Goal: Information Seeking & Learning: Learn about a topic

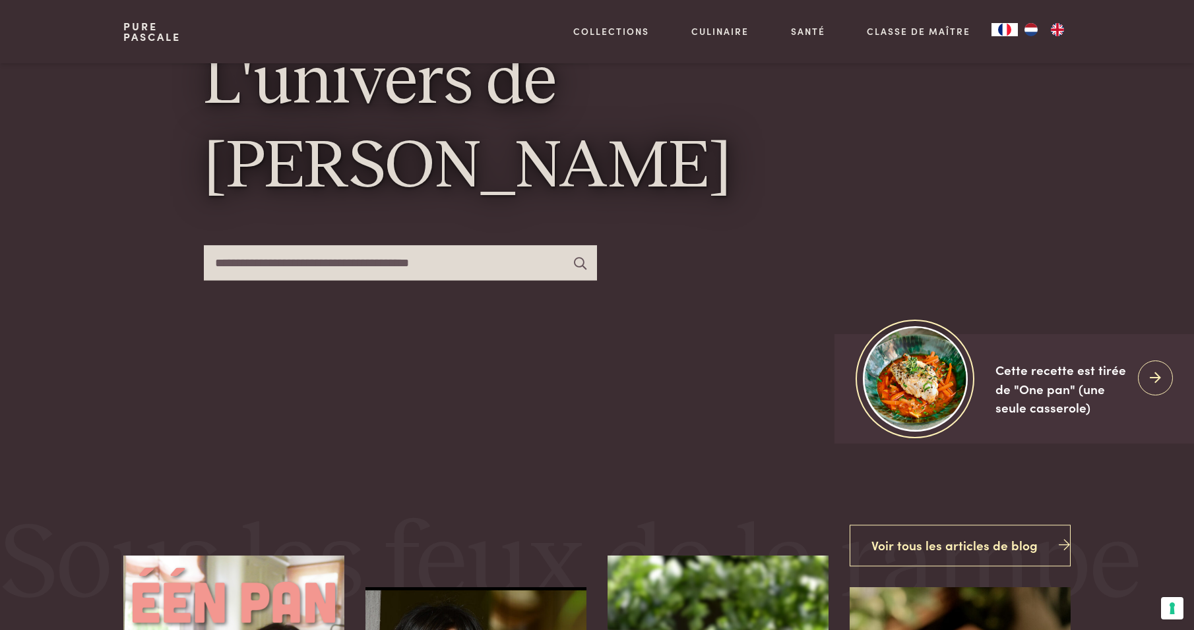
scroll to position [198, 0]
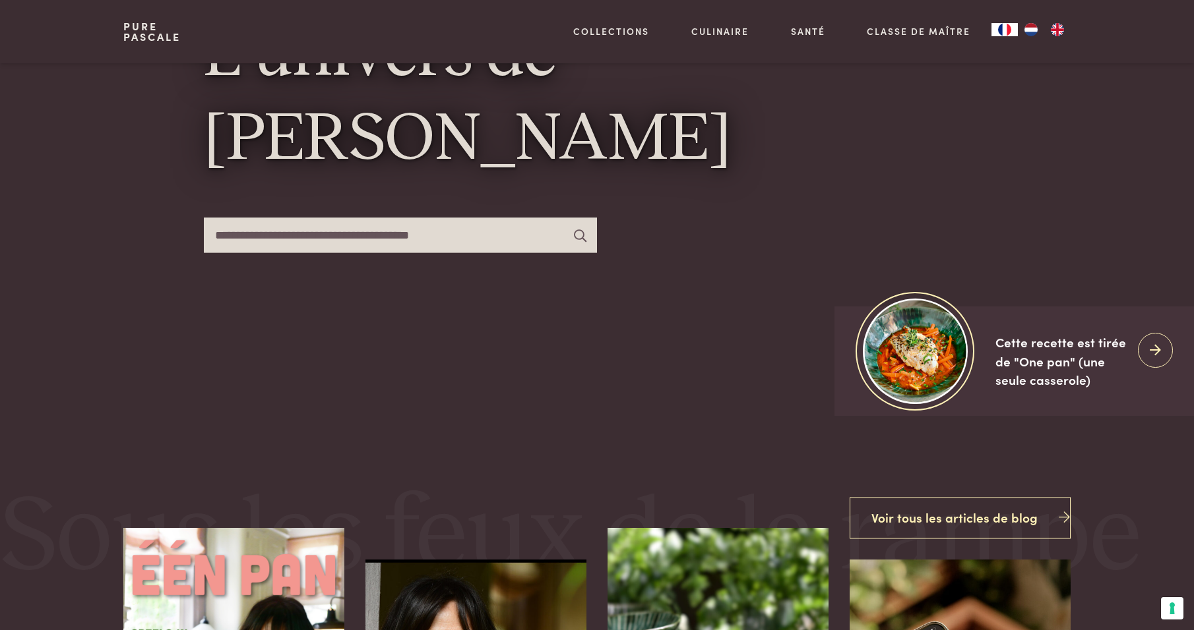
click at [212, 233] on input "text" at bounding box center [400, 235] width 393 height 35
type input "**********"
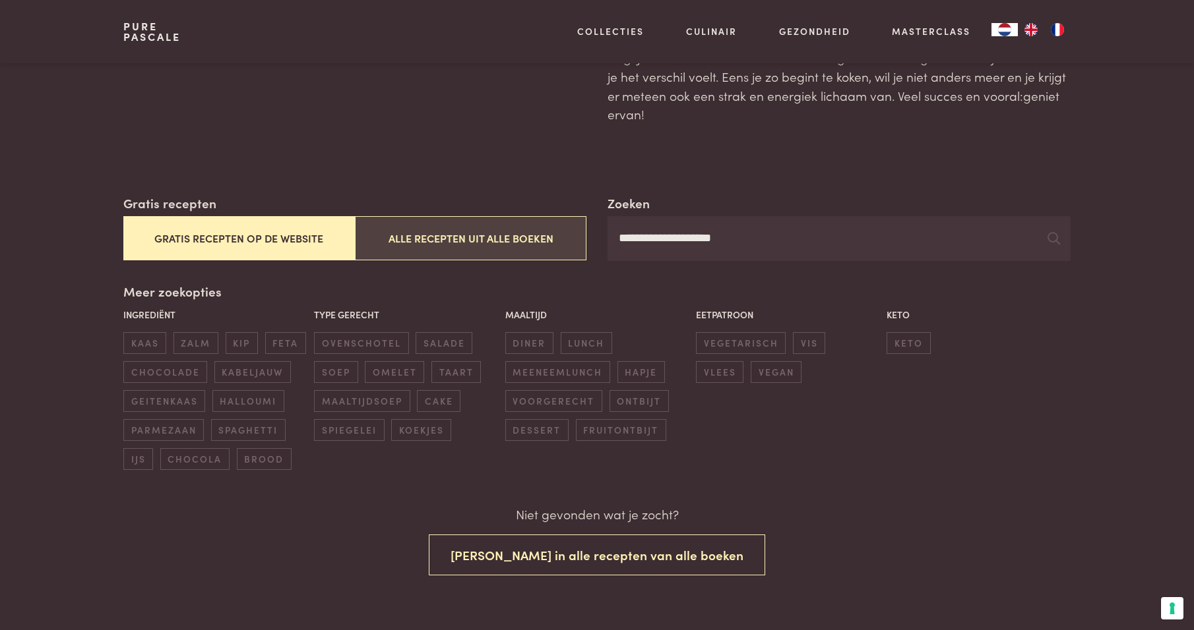
scroll to position [132, 0]
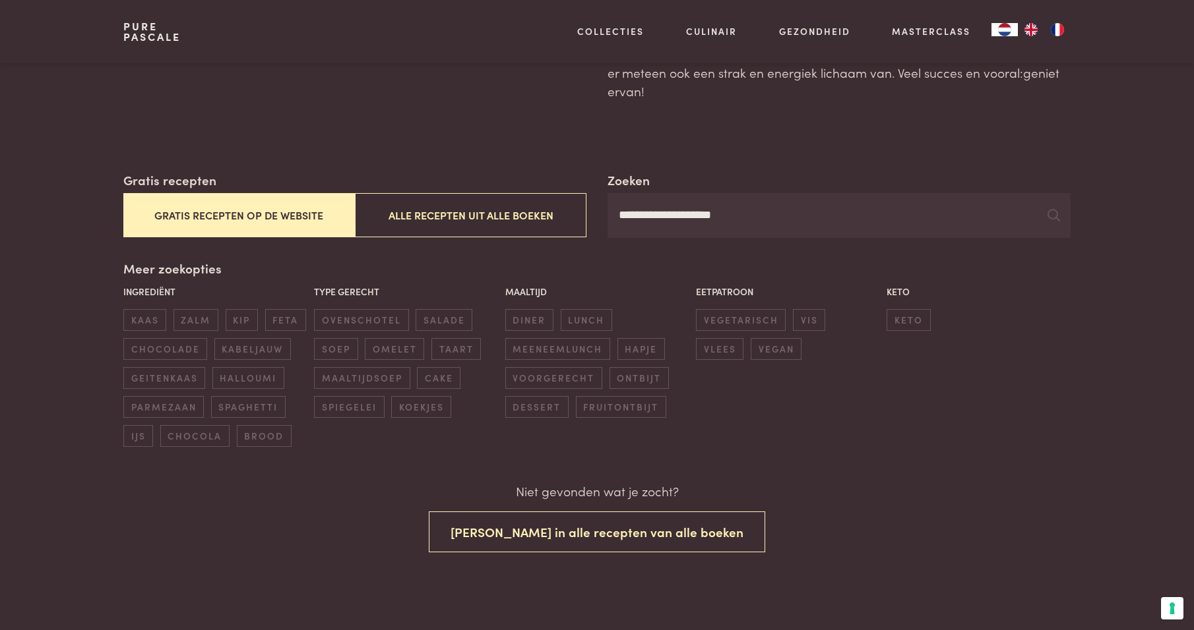
click at [1060, 32] on img "FR" at bounding box center [1057, 29] width 16 height 13
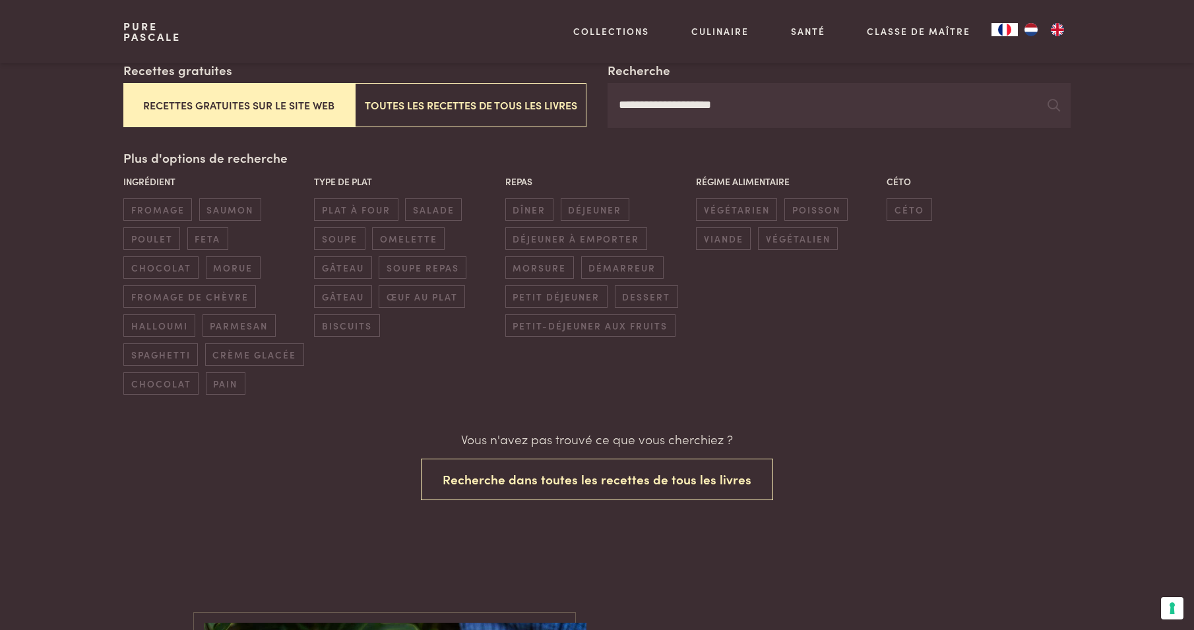
scroll to position [264, 0]
click at [255, 104] on button "Recettes gratuites sur le site web" at bounding box center [238, 102] width 231 height 44
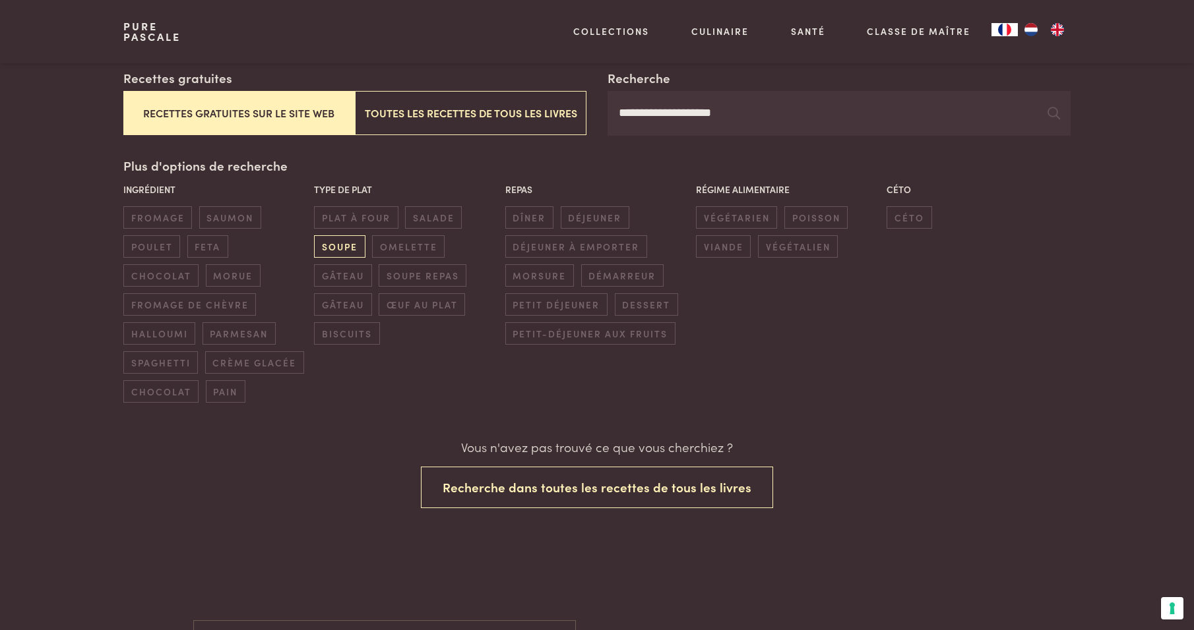
scroll to position [253, 0]
click at [145, 247] on span "poulet" at bounding box center [151, 247] width 57 height 22
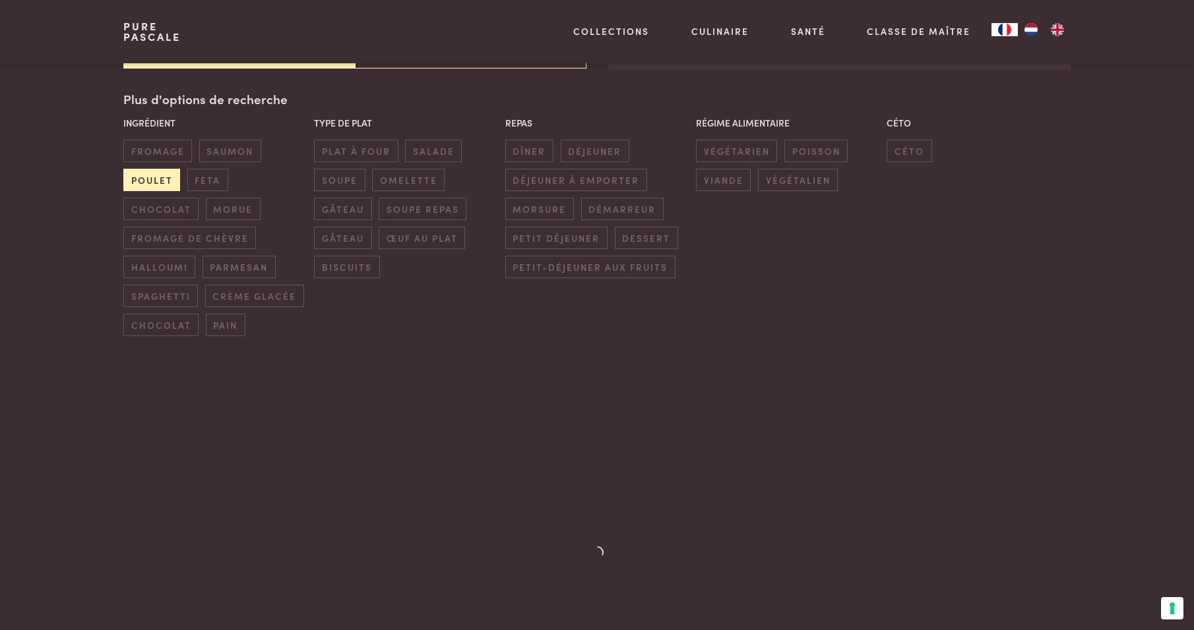
scroll to position [322, 0]
click at [907, 144] on span "céto" at bounding box center [908, 149] width 45 height 22
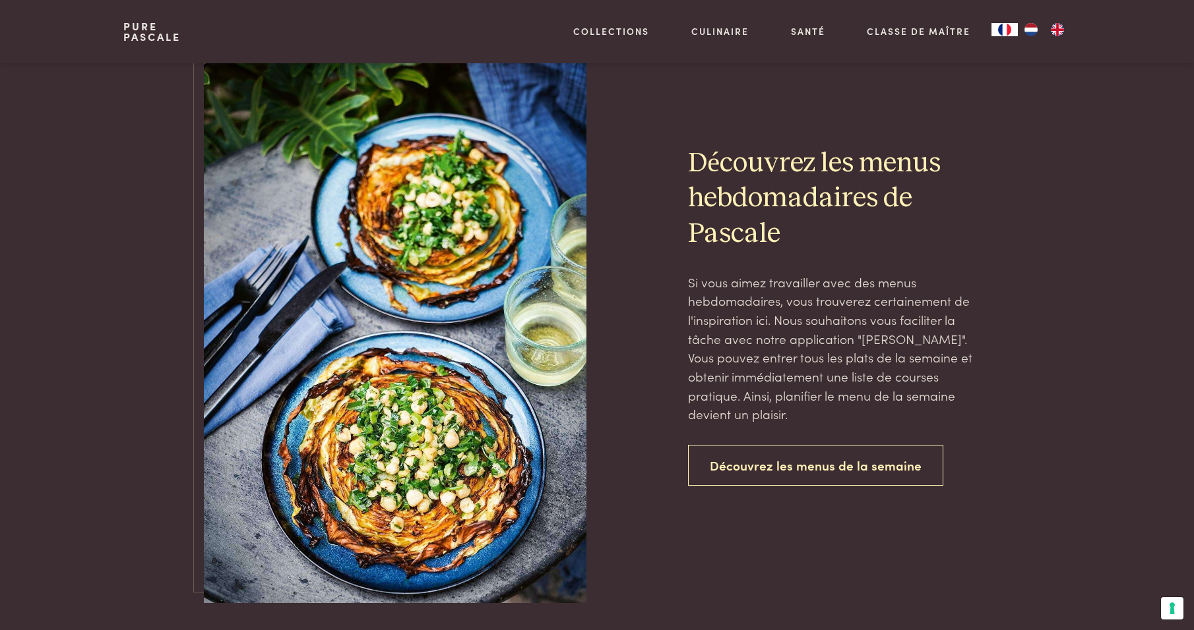
scroll to position [1245, 0]
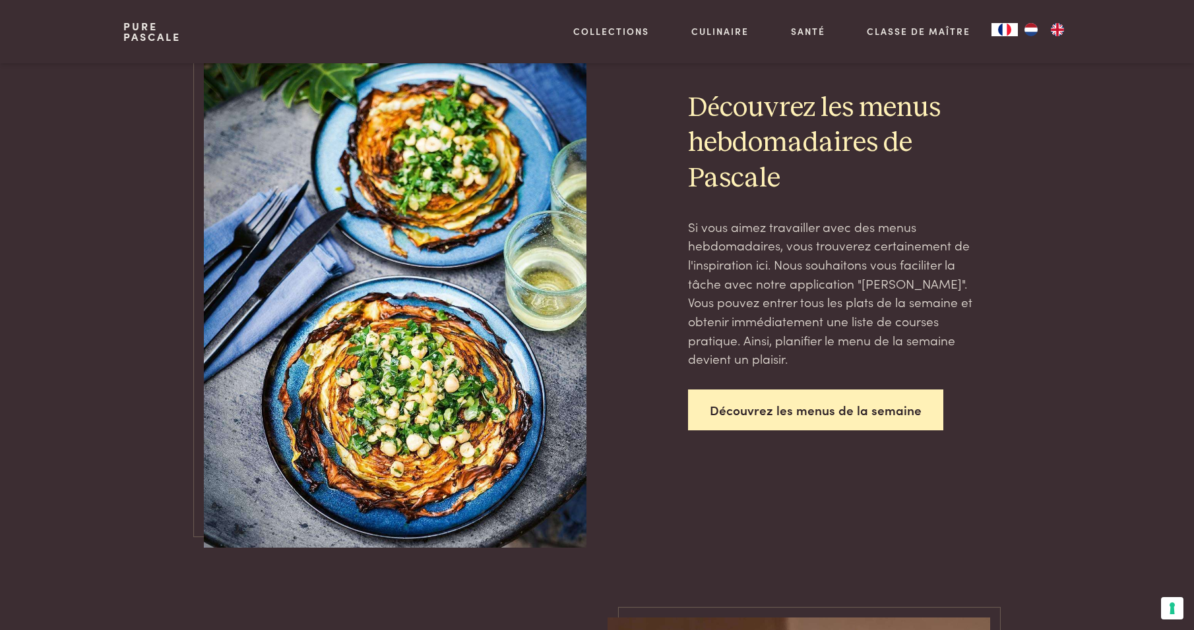
click at [824, 419] on link "Découvrez les menus de la semaine" at bounding box center [815, 411] width 255 height 42
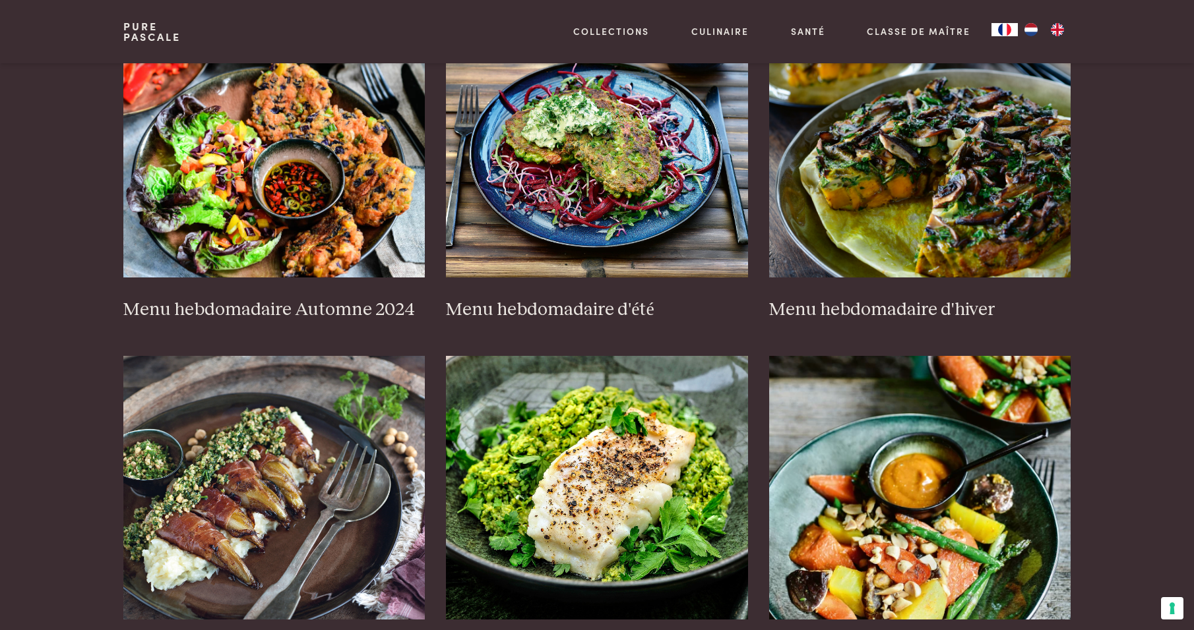
scroll to position [198, 0]
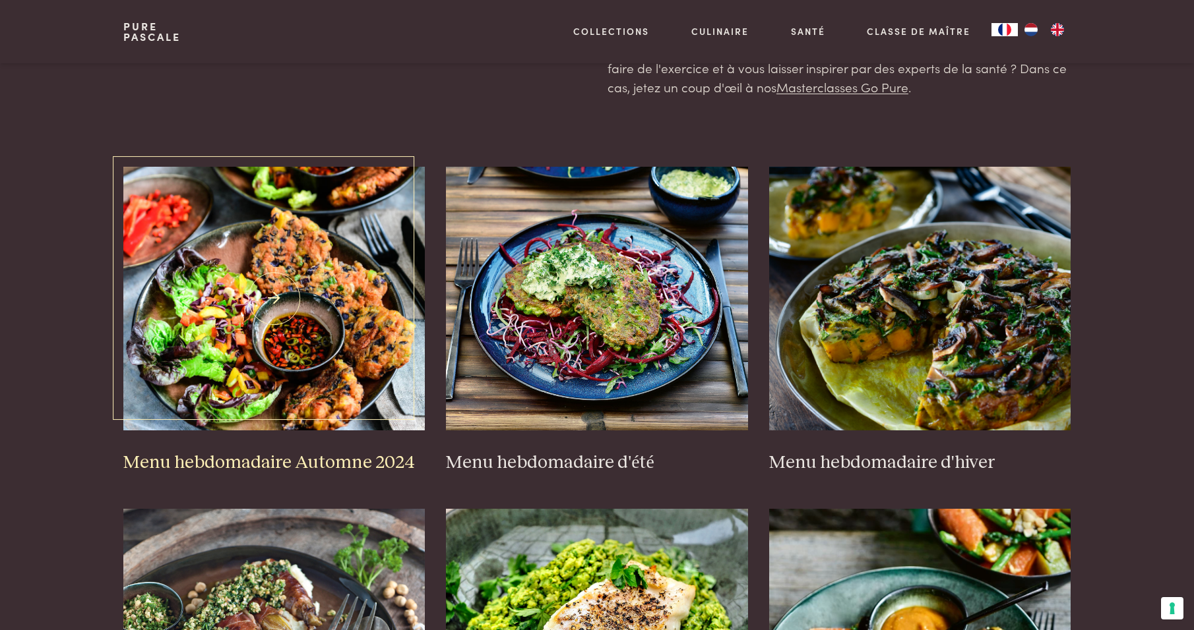
click at [336, 310] on img at bounding box center [274, 299] width 302 height 264
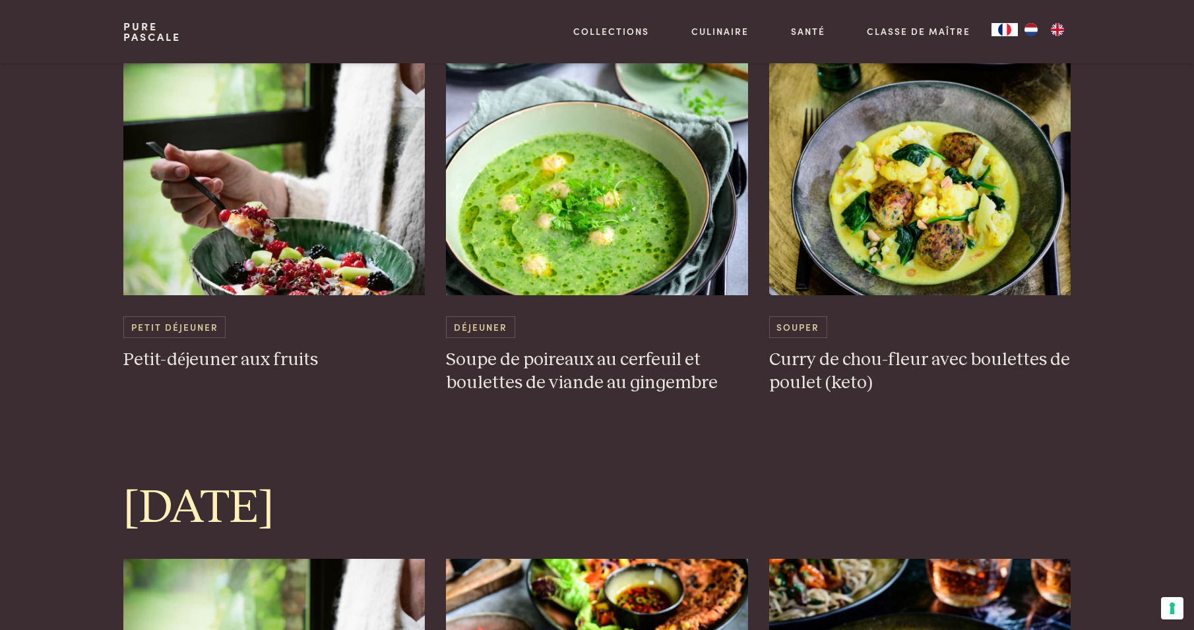
scroll to position [857, 0]
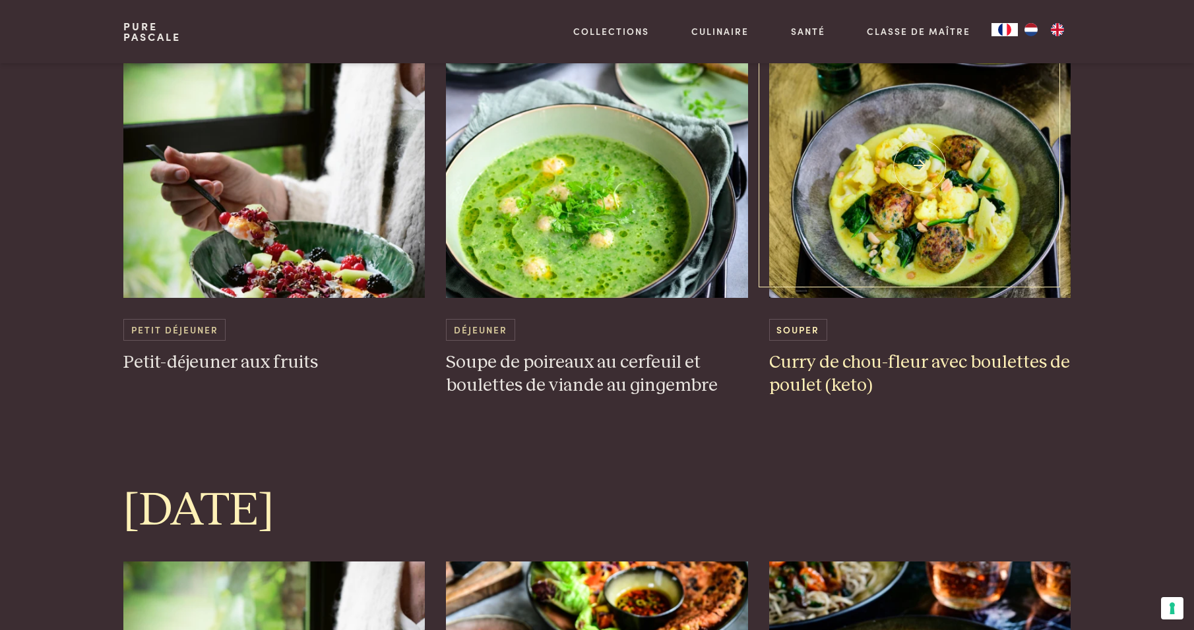
click at [942, 206] on img at bounding box center [920, 166] width 302 height 264
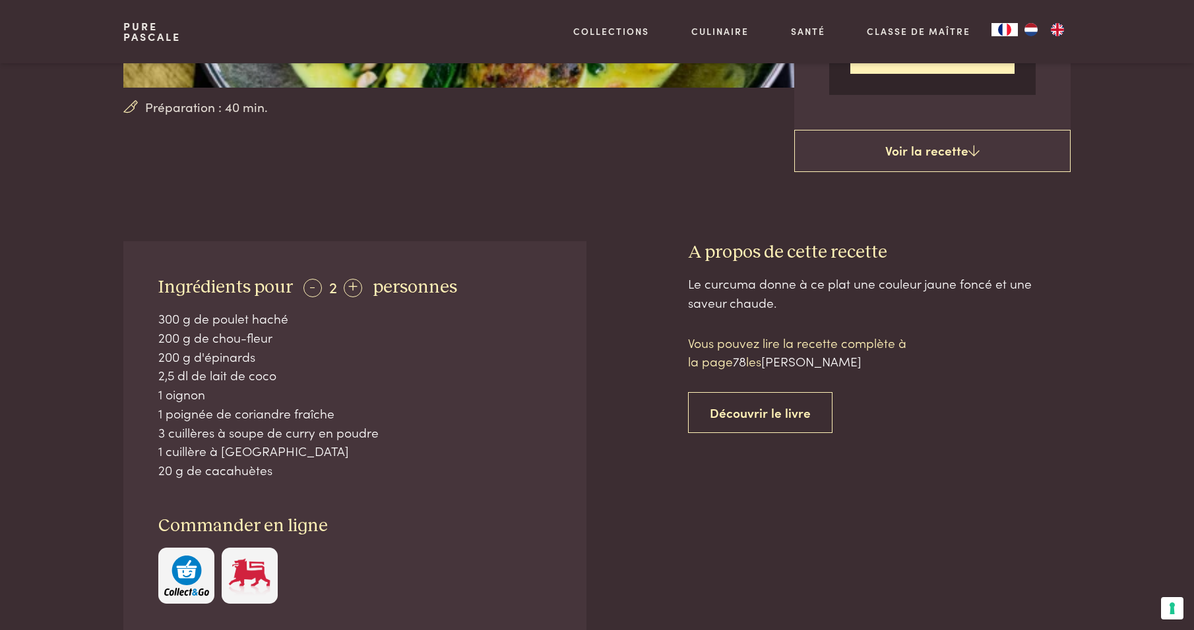
scroll to position [396, 0]
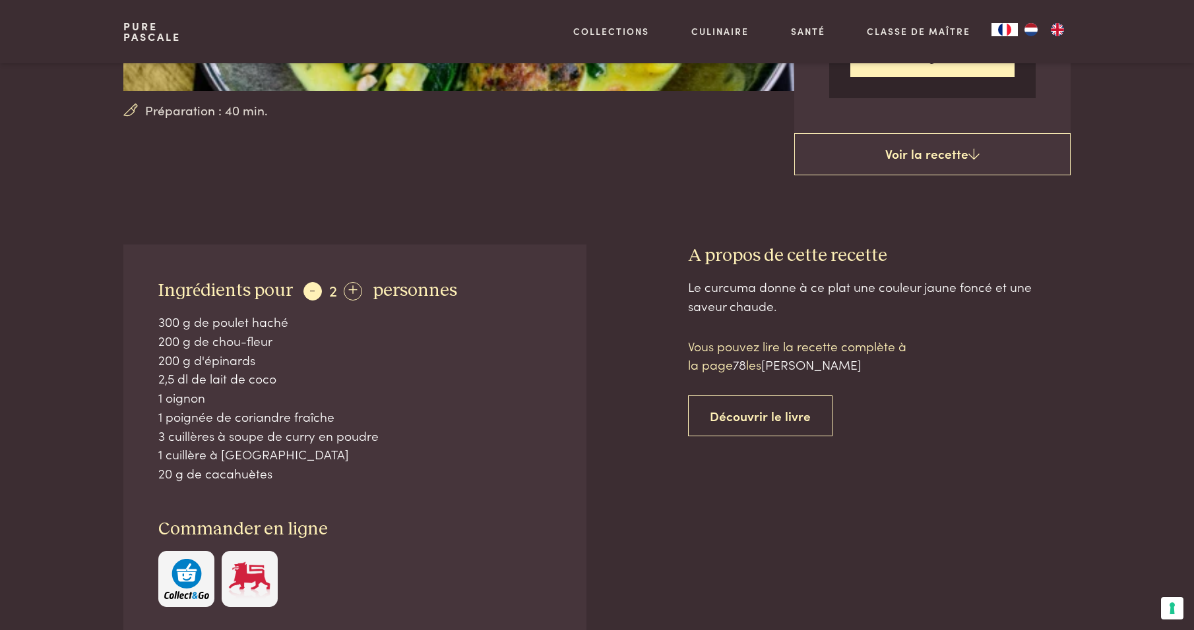
click at [310, 282] on div "-" at bounding box center [312, 291] width 18 height 18
click at [345, 282] on div "+" at bounding box center [350, 291] width 18 height 18
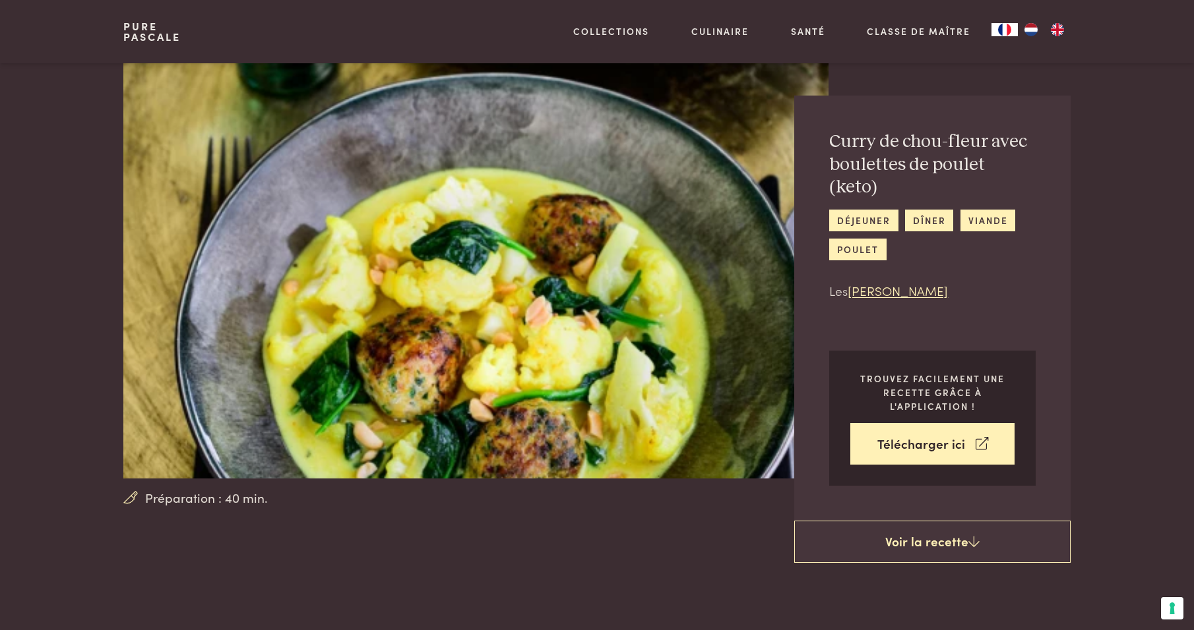
scroll to position [0, 0]
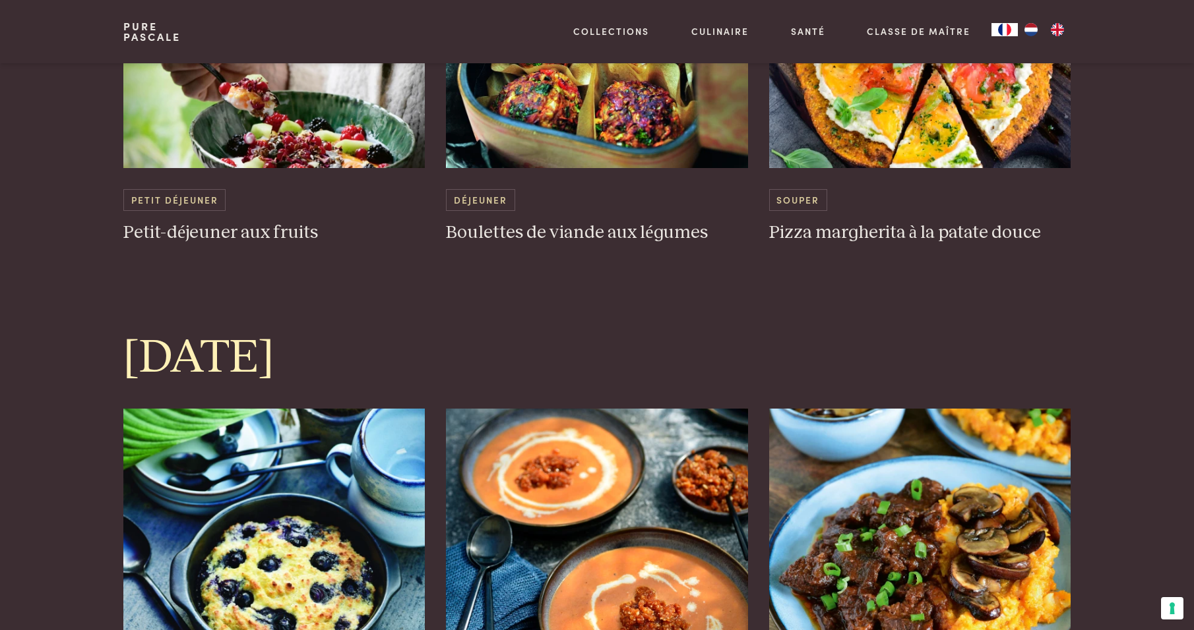
scroll to position [3033, 0]
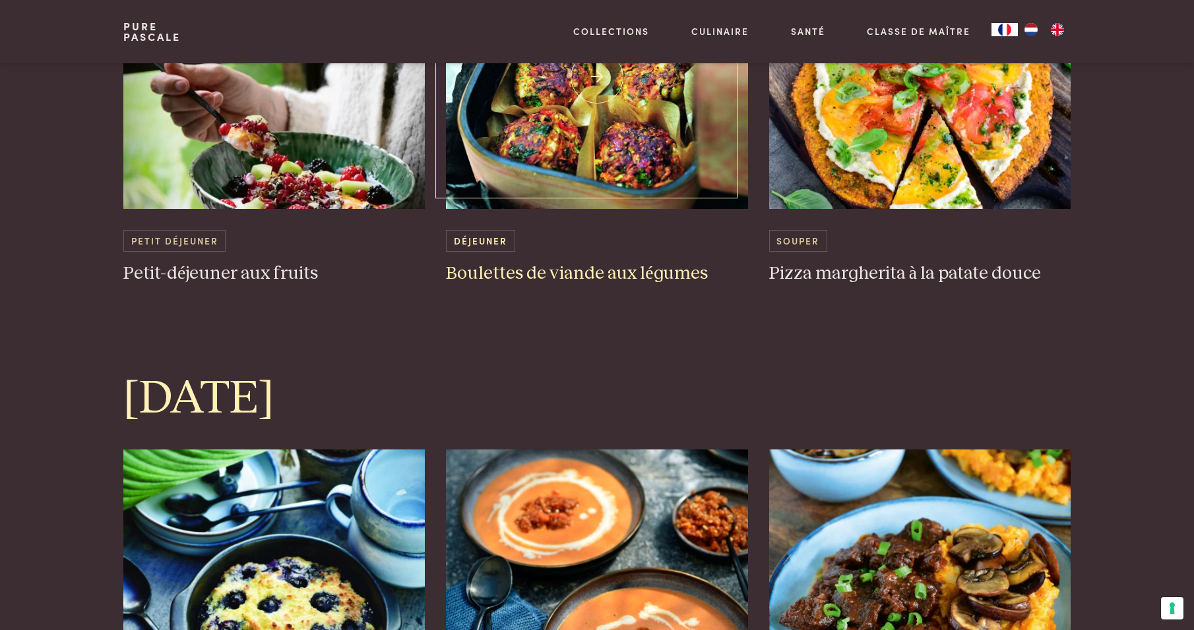
click at [590, 115] on img at bounding box center [597, 77] width 302 height 264
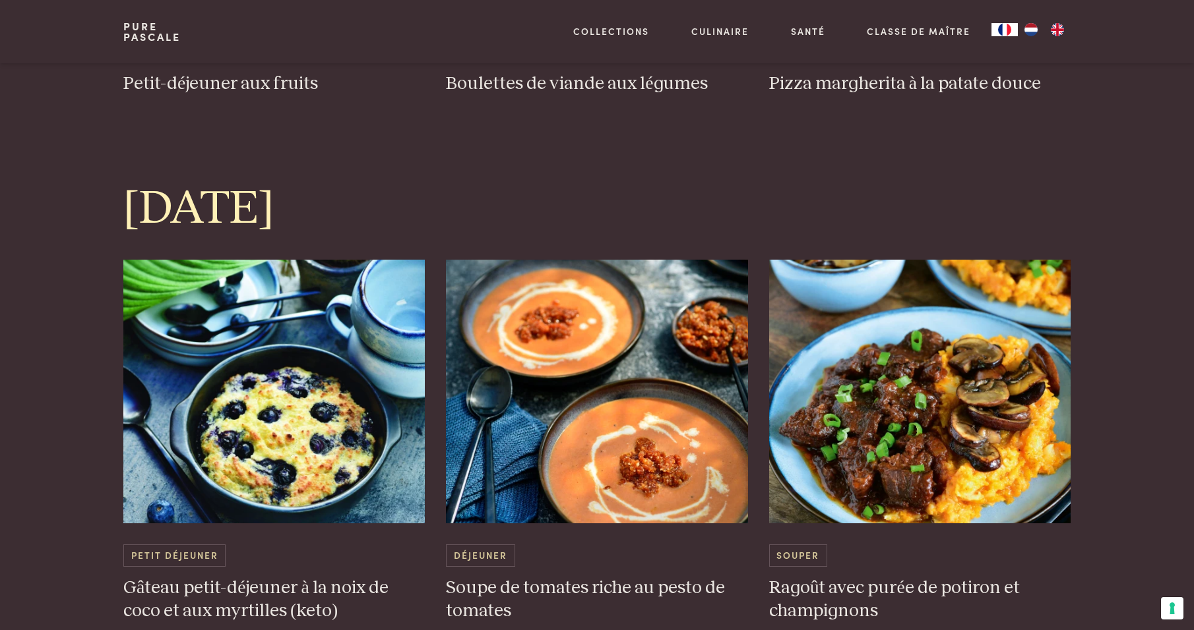
scroll to position [3231, 0]
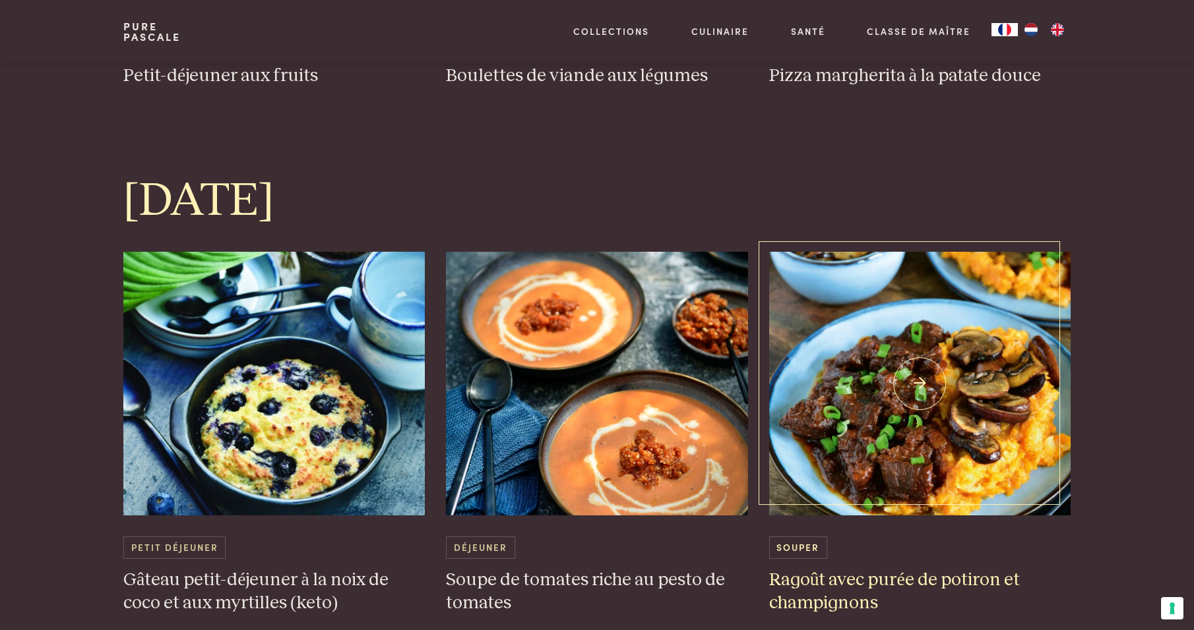
click at [923, 397] on img at bounding box center [920, 384] width 302 height 264
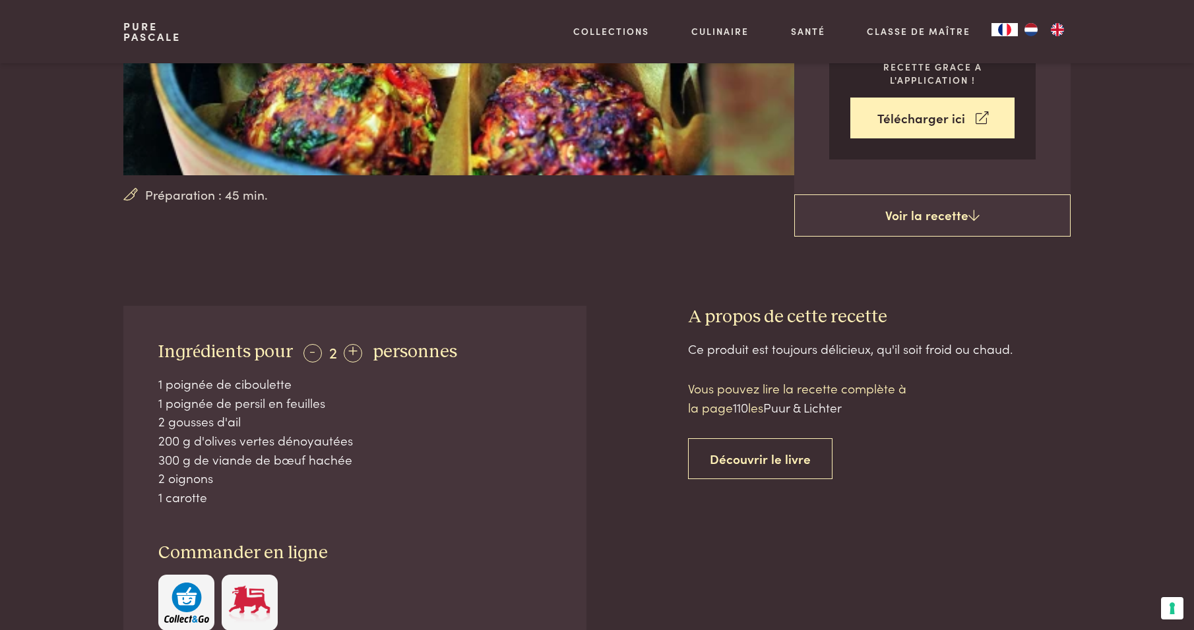
scroll to position [330, 0]
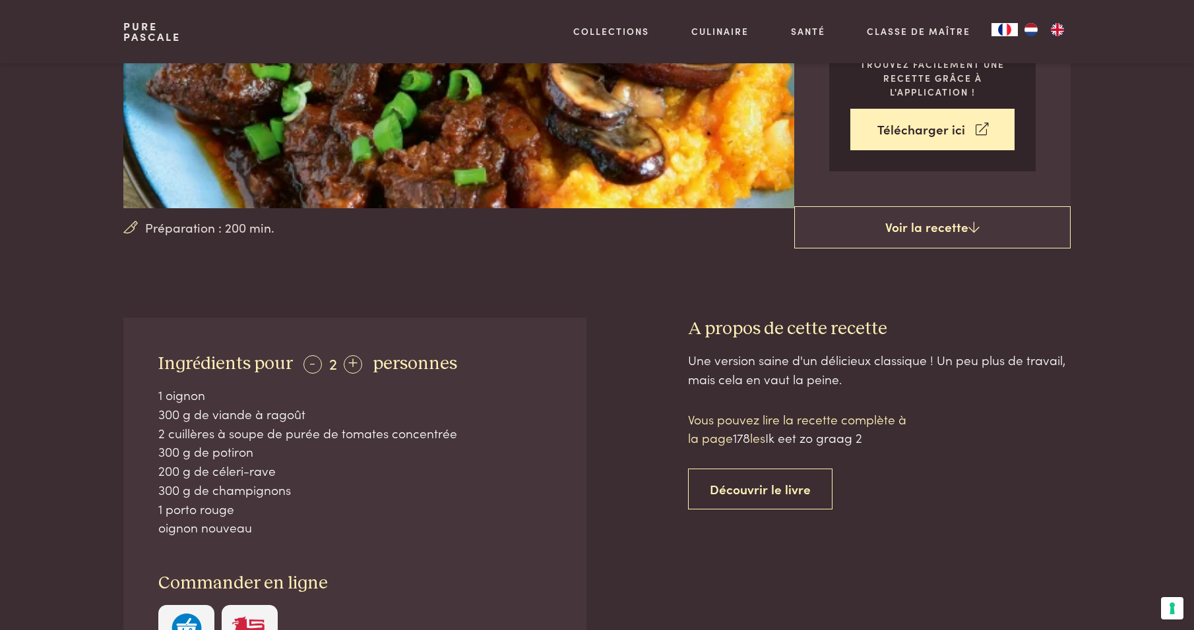
scroll to position [264, 0]
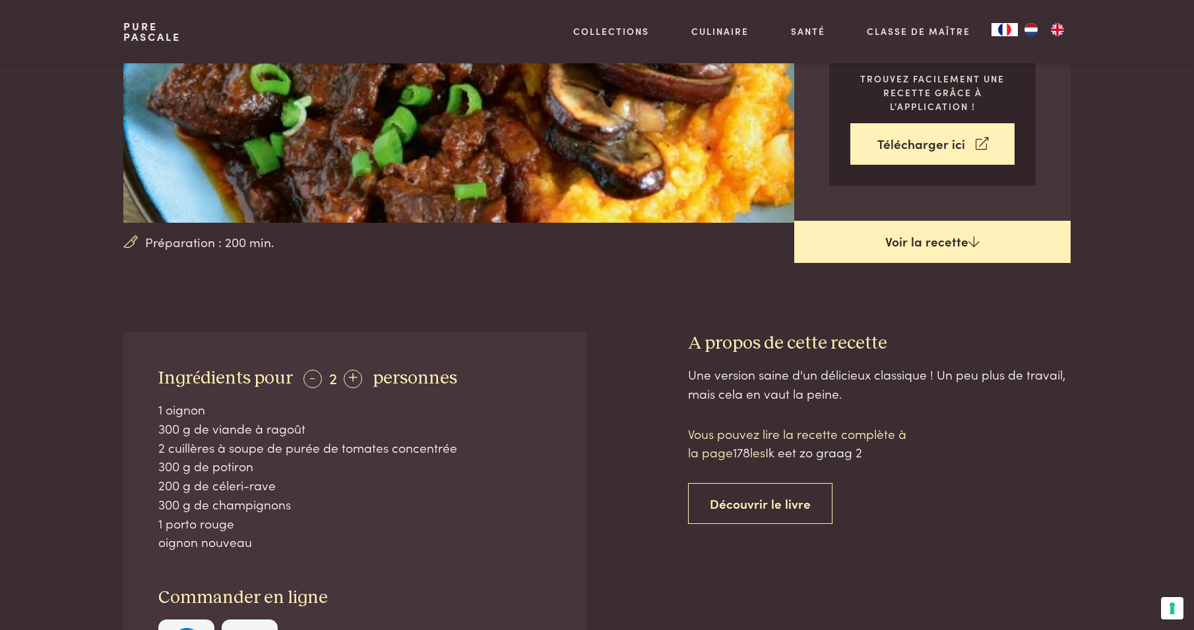
click at [933, 242] on link "Voir la recette" at bounding box center [932, 242] width 276 height 42
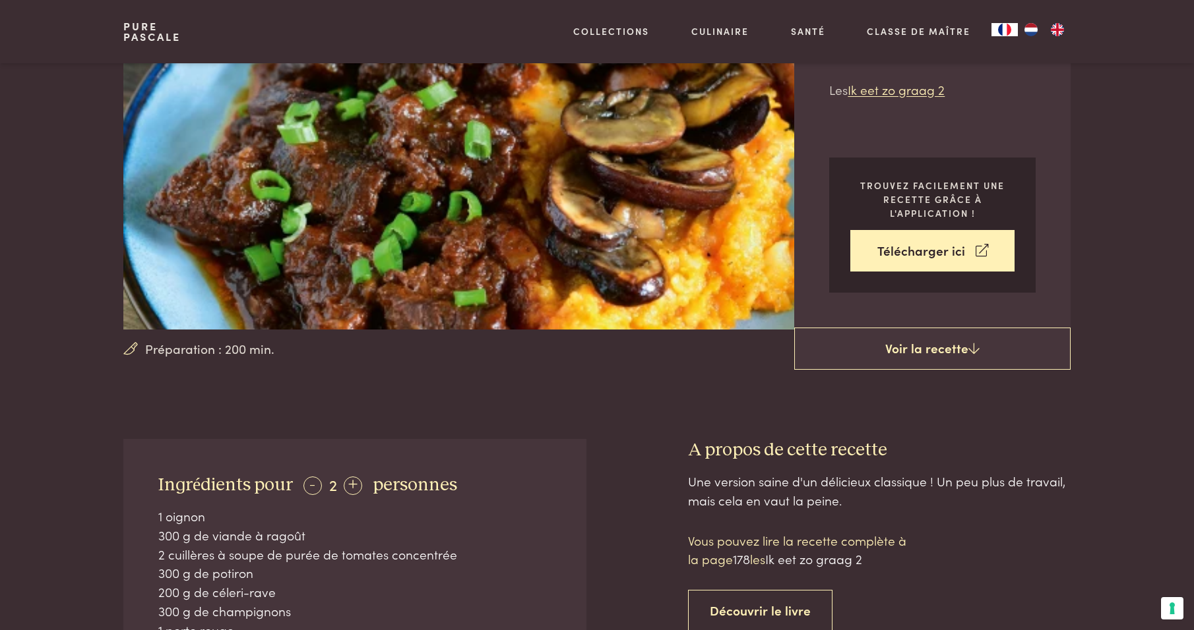
scroll to position [135, 0]
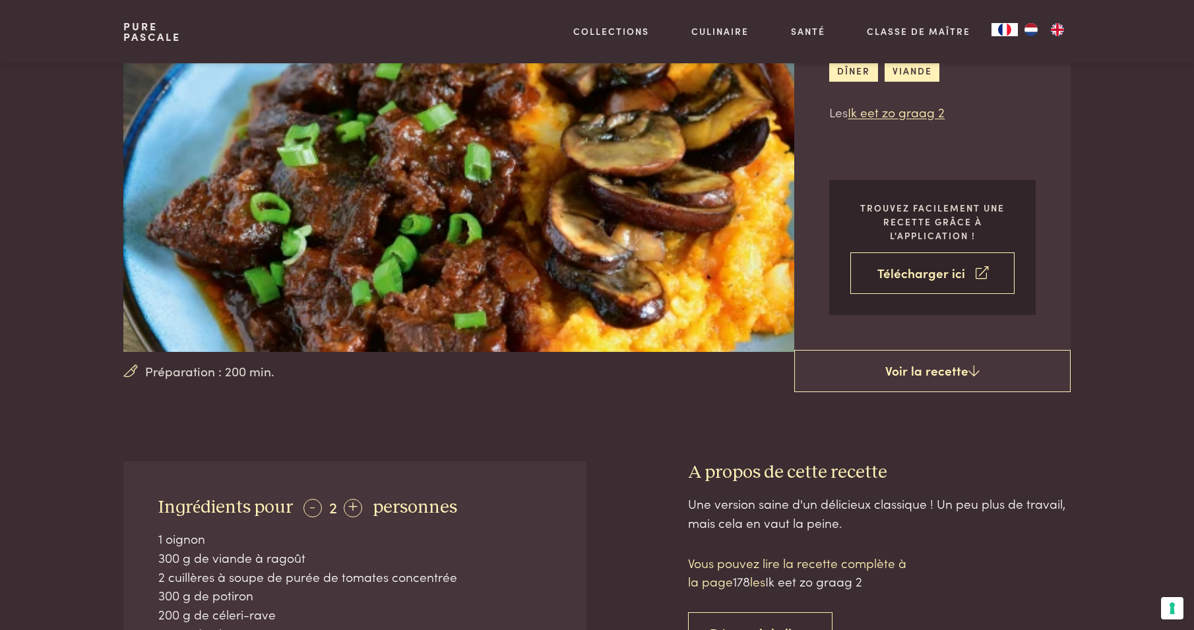
click at [925, 271] on link "Télécharger ici" at bounding box center [932, 274] width 164 height 42
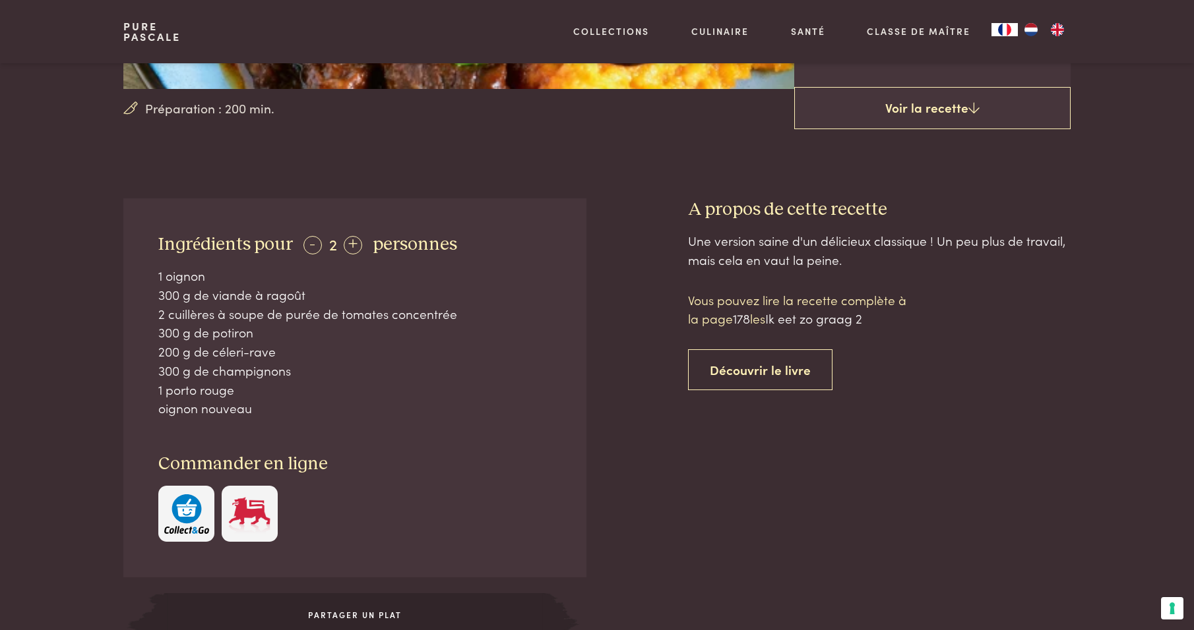
scroll to position [398, 0]
click at [775, 371] on link "Découvrir le livre" at bounding box center [760, 370] width 144 height 42
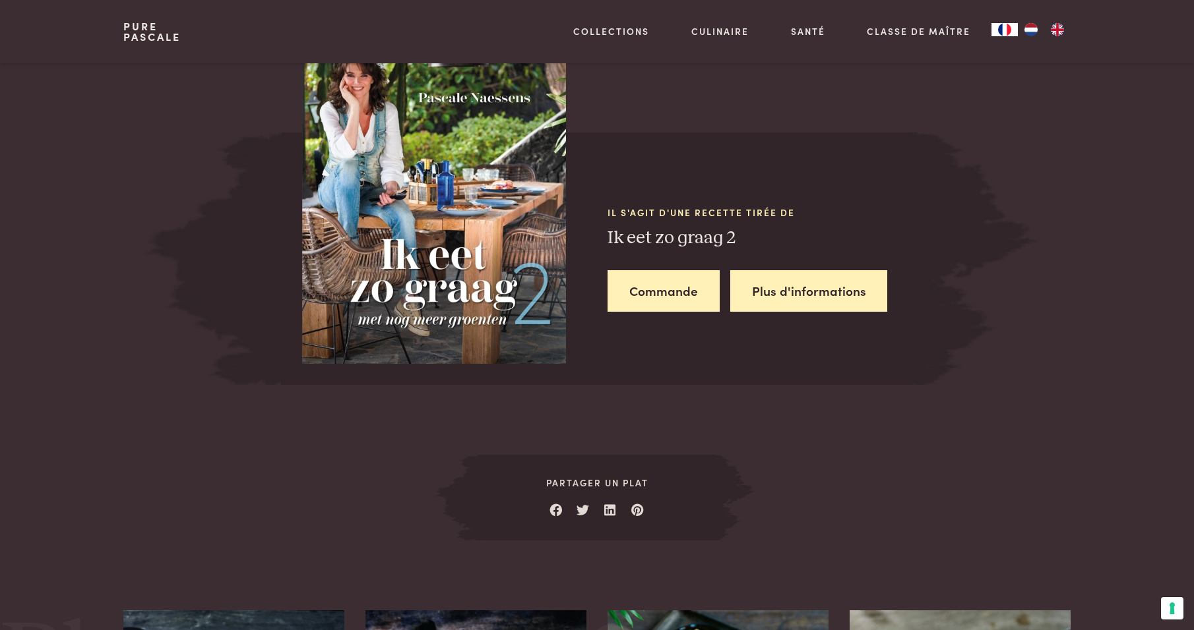
scroll to position [1204, 0]
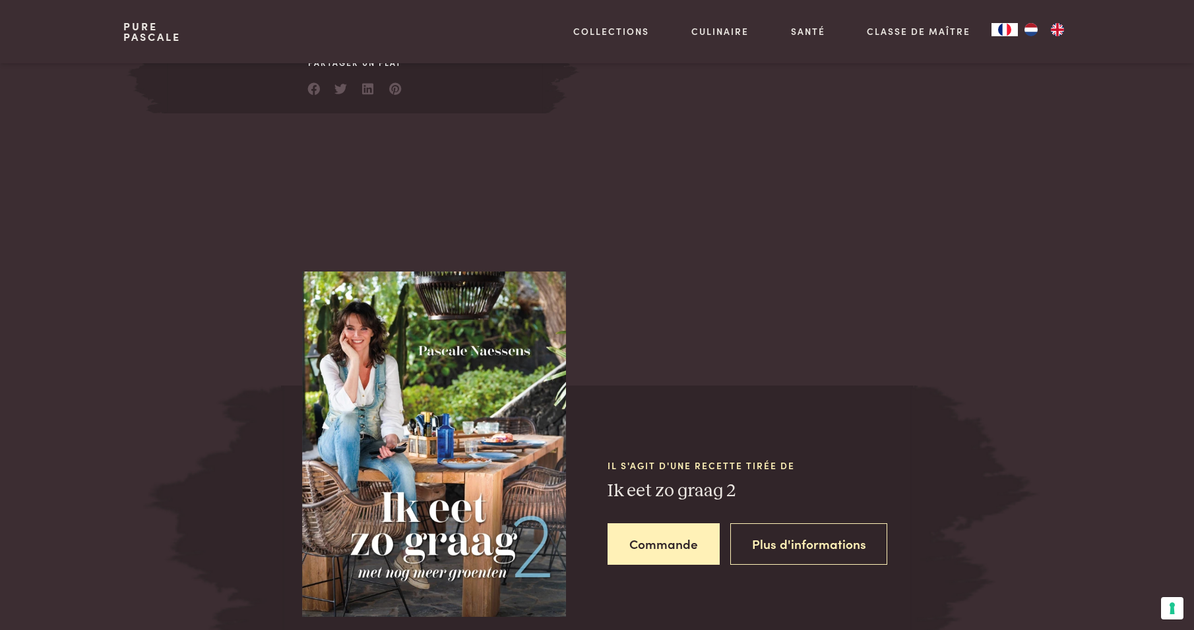
scroll to position [1006, 0]
